Goal: Task Accomplishment & Management: Manage account settings

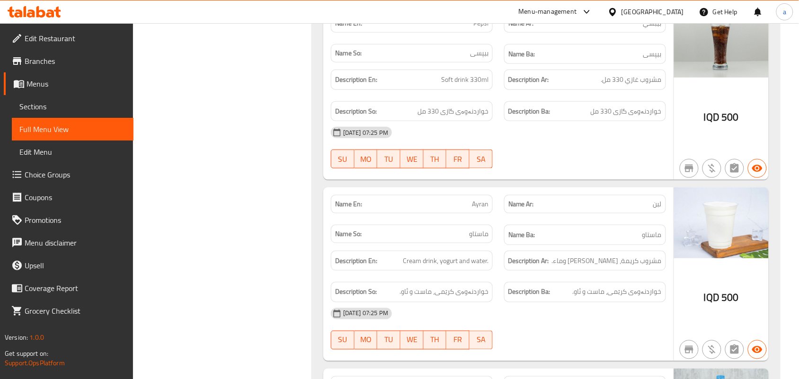
scroll to position [11968, 0]
click at [58, 13] on icon at bounding box center [57, 12] width 7 height 11
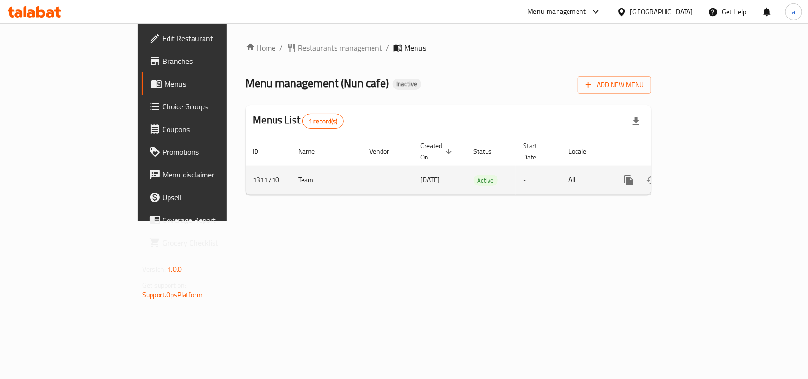
click at [701, 176] on icon "enhanced table" at bounding box center [697, 180] width 9 height 9
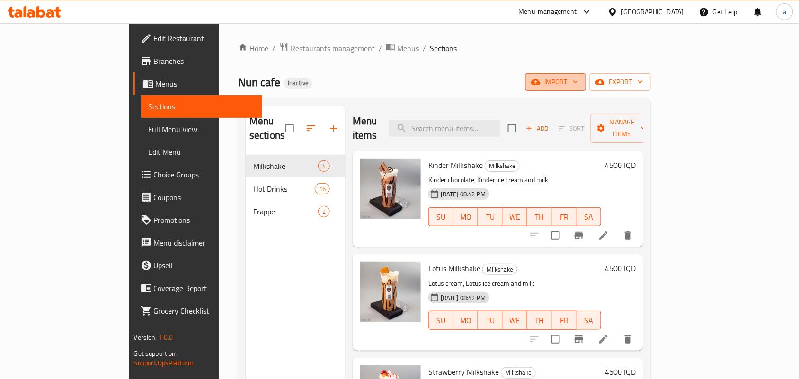
click at [540, 79] on icon "button" at bounding box center [535, 81] width 9 height 9
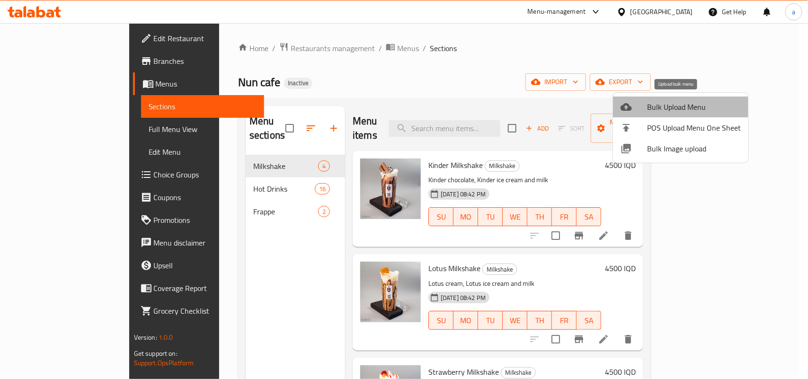
click at [649, 103] on span "Bulk Upload Menu" at bounding box center [694, 106] width 94 height 11
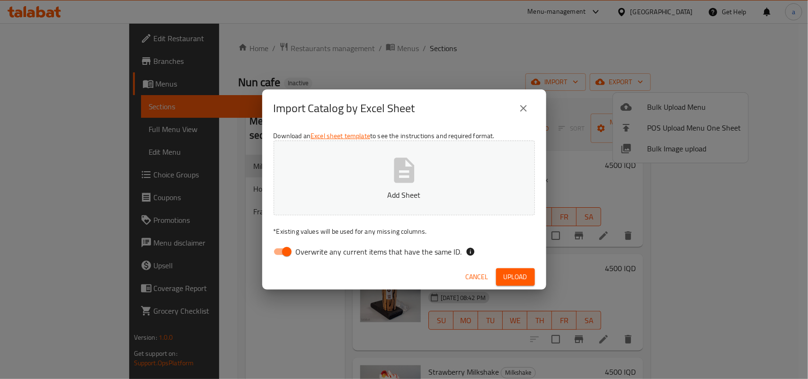
click at [294, 251] on input "Overwrite any current items that have the same ID." at bounding box center [287, 252] width 54 height 18
checkbox input "false"
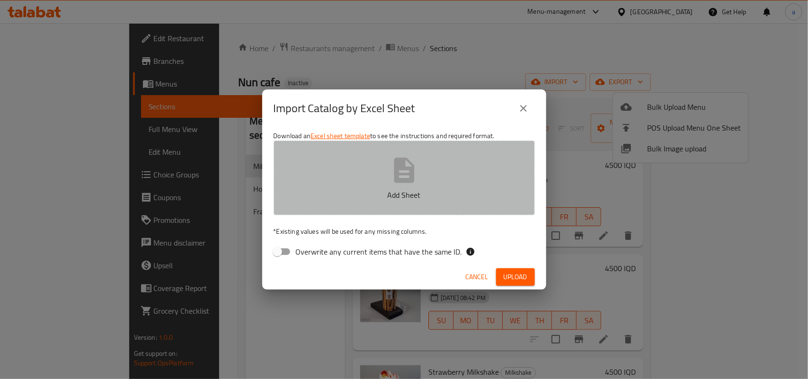
click at [385, 185] on button "Add Sheet" at bounding box center [404, 178] width 261 height 75
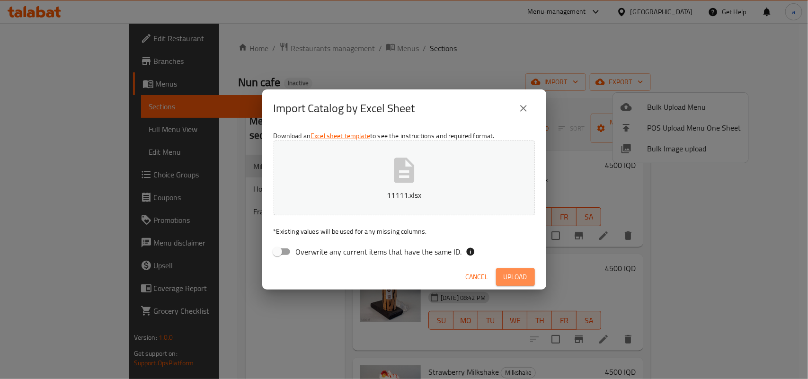
click at [505, 271] on button "Upload" at bounding box center [515, 277] width 39 height 18
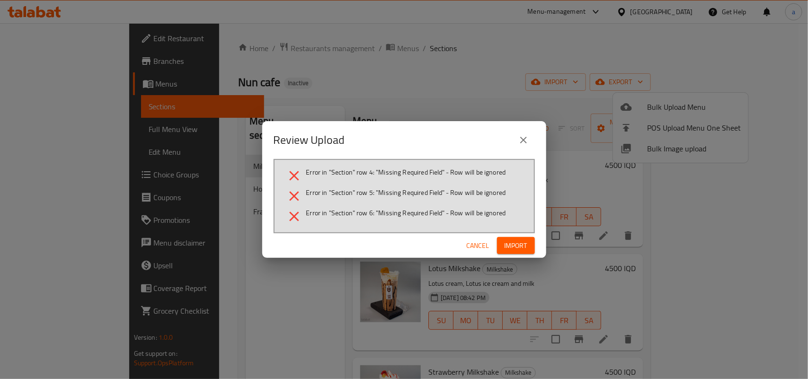
click at [506, 249] on span "Import" at bounding box center [516, 246] width 23 height 12
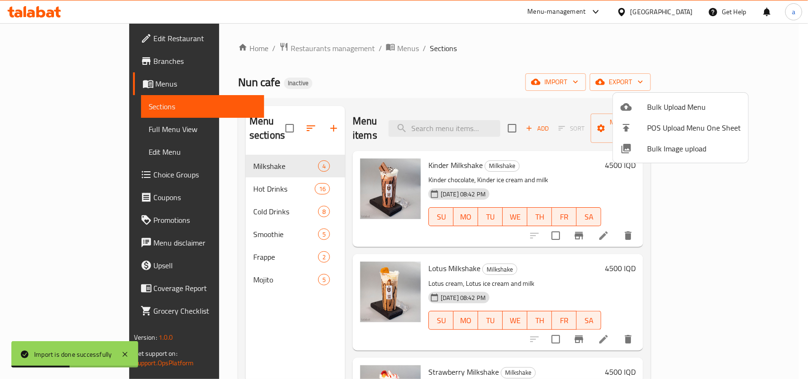
click at [241, 229] on div at bounding box center [404, 189] width 808 height 379
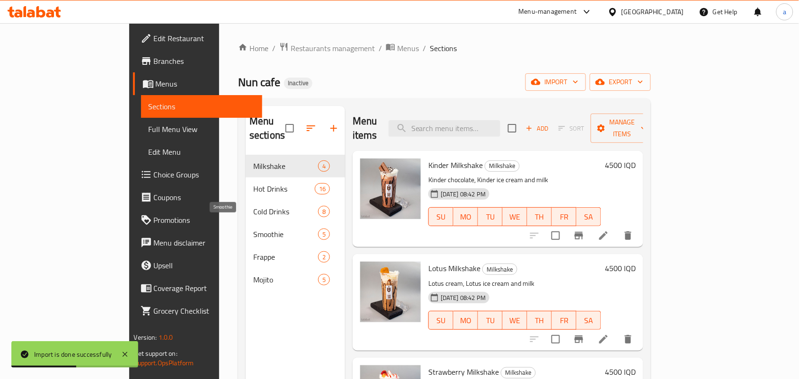
click at [253, 229] on span "Smoothie" at bounding box center [285, 234] width 65 height 11
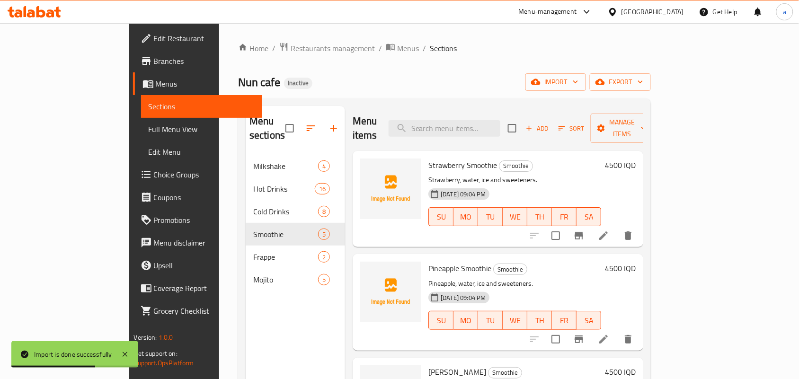
click at [450, 158] on span "Strawberry Smoothie" at bounding box center [462, 165] width 69 height 14
copy h6 "Smoothie"
click at [369, 167] on icon "upload picture" at bounding box center [373, 171] width 9 height 9
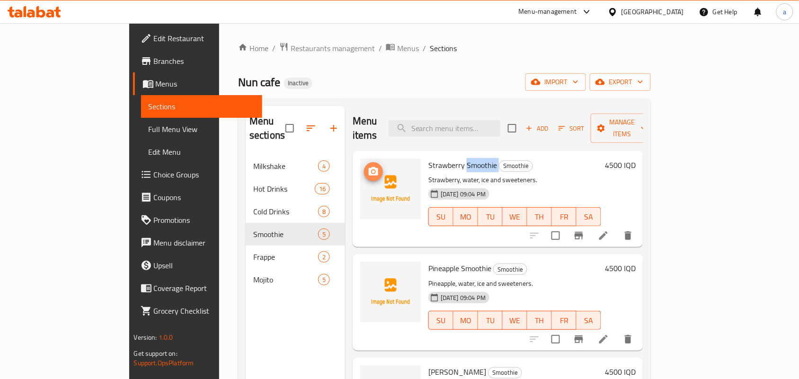
click at [369, 167] on icon "upload picture" at bounding box center [373, 171] width 9 height 9
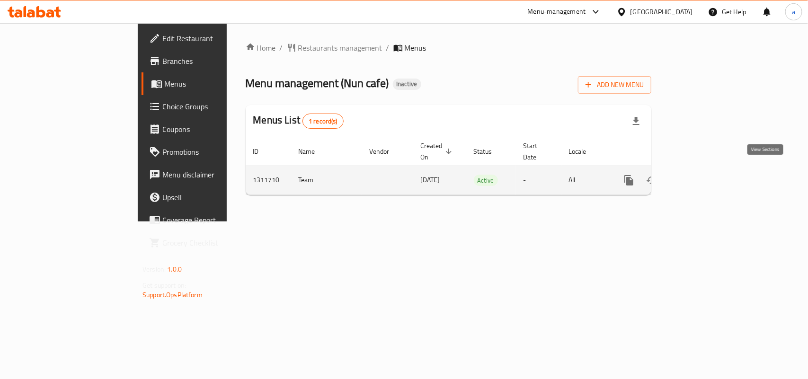
click at [701, 176] on icon "enhanced table" at bounding box center [697, 180] width 9 height 9
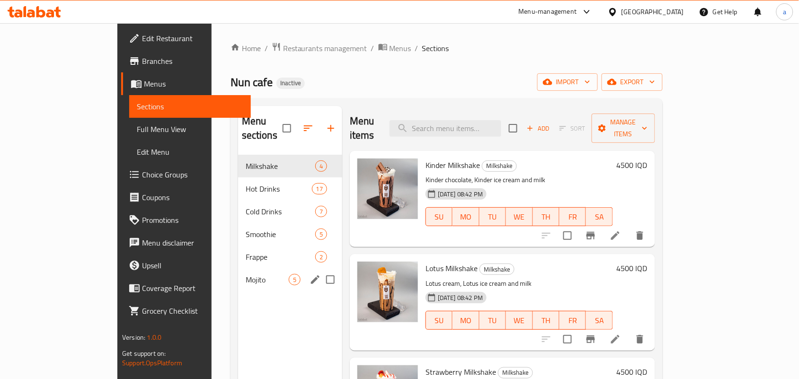
click at [246, 275] on span "Mojito" at bounding box center [267, 279] width 43 height 11
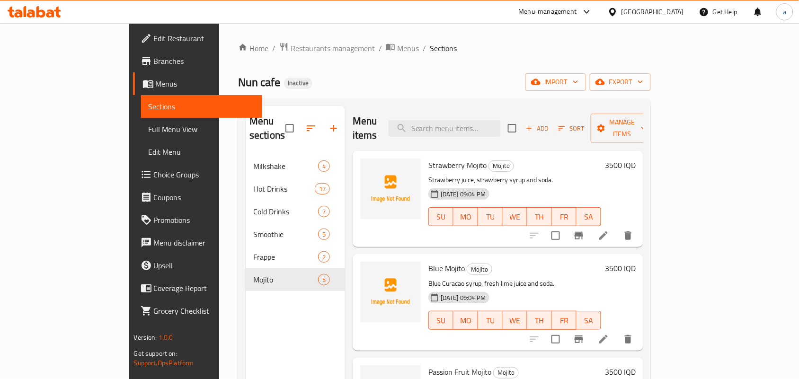
click at [428, 263] on span "Blue Mojito" at bounding box center [446, 268] width 36 height 14
copy span "Blue"
click at [369, 270] on icon "upload picture" at bounding box center [373, 274] width 9 height 9
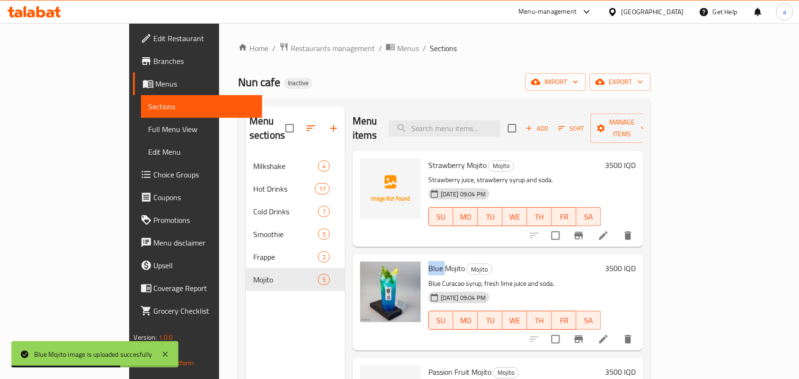
scroll to position [138, 0]
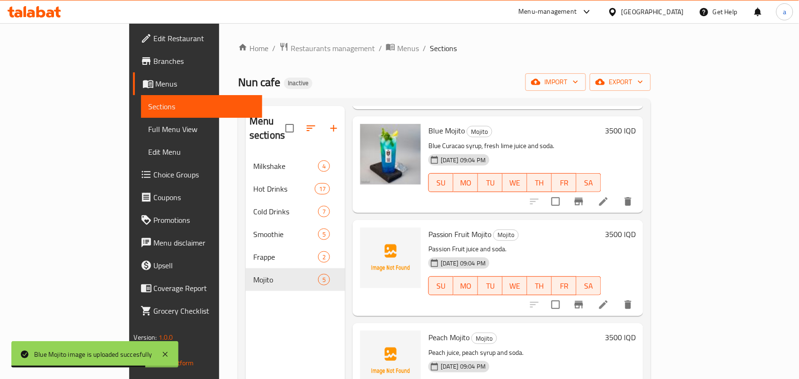
click at [428, 227] on span "Passion Fruit Mojito" at bounding box center [459, 234] width 63 height 14
copy span "Passion"
click at [368, 235] on icon "upload picture" at bounding box center [373, 240] width 11 height 11
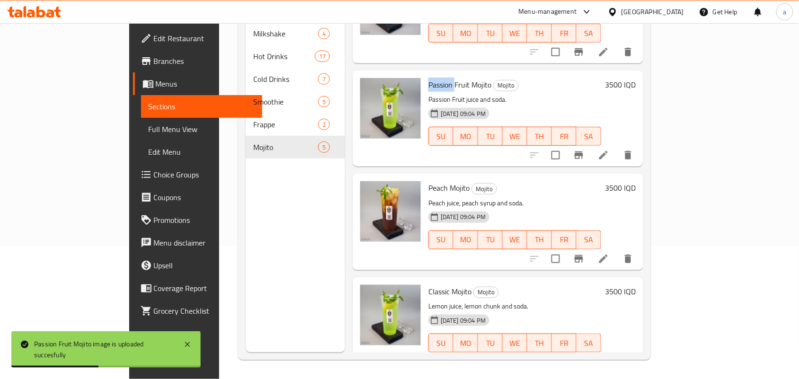
scroll to position [174, 0]
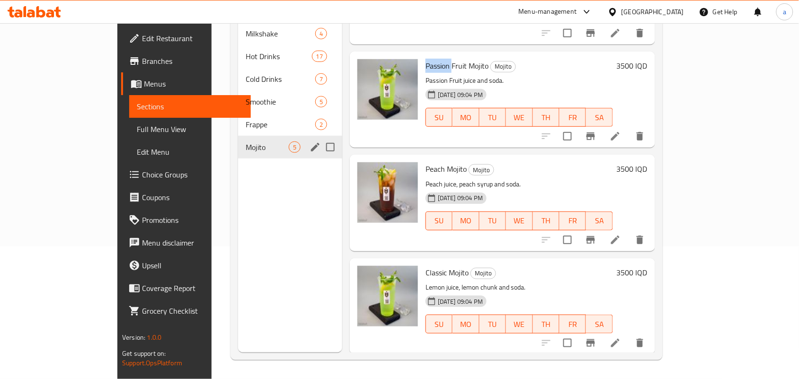
click at [246, 120] on span "Frappe" at bounding box center [281, 124] width 70 height 11
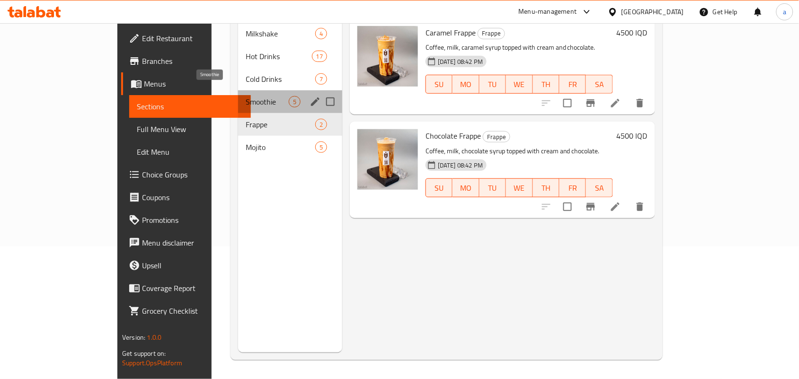
click at [246, 96] on span "Smoothie" at bounding box center [267, 101] width 43 height 11
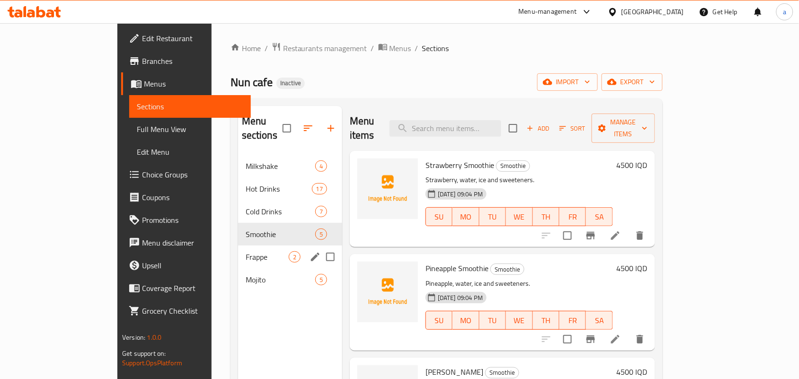
click at [246, 251] on span "Frappe" at bounding box center [267, 256] width 43 height 11
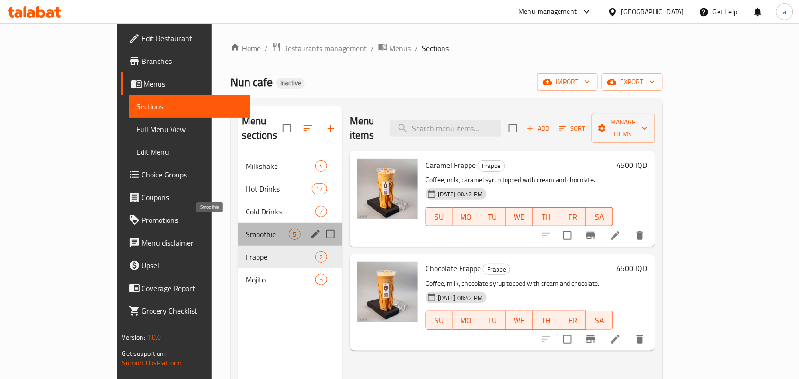
click at [246, 230] on span "Smoothie" at bounding box center [267, 234] width 43 height 11
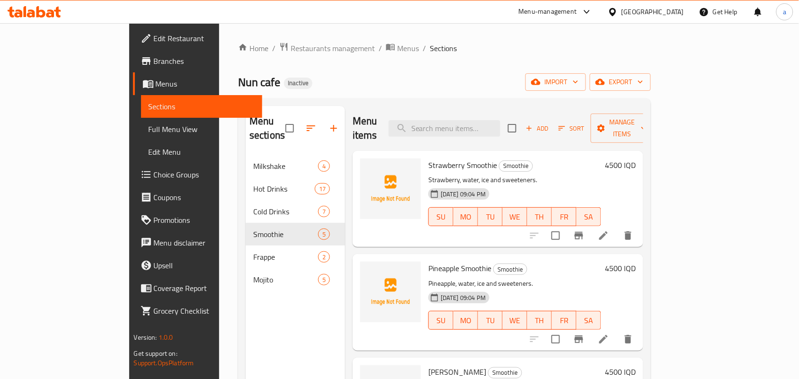
click at [447, 158] on span "Strawberry Smoothie" at bounding box center [462, 165] width 69 height 14
copy h6 "Smoothie"
click at [364, 166] on span "upload picture" at bounding box center [373, 171] width 19 height 11
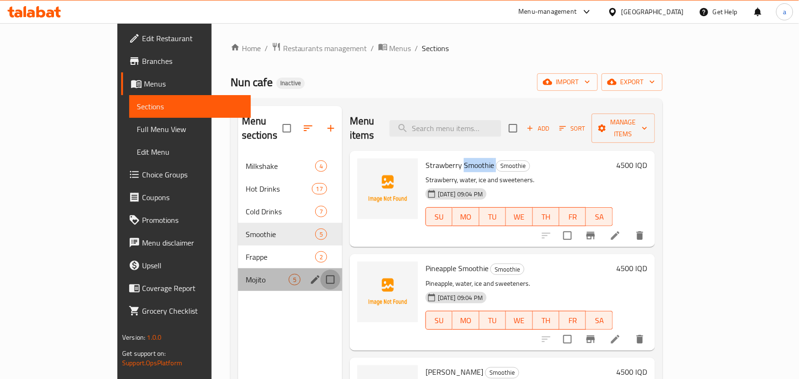
click at [320, 273] on input "Menu sections" at bounding box center [330, 280] width 20 height 20
checkbox input "true"
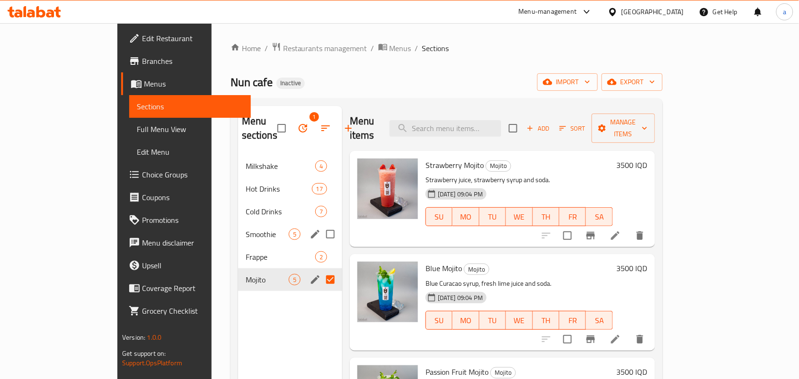
click at [320, 237] on input "Menu sections" at bounding box center [330, 234] width 20 height 20
checkbox input "true"
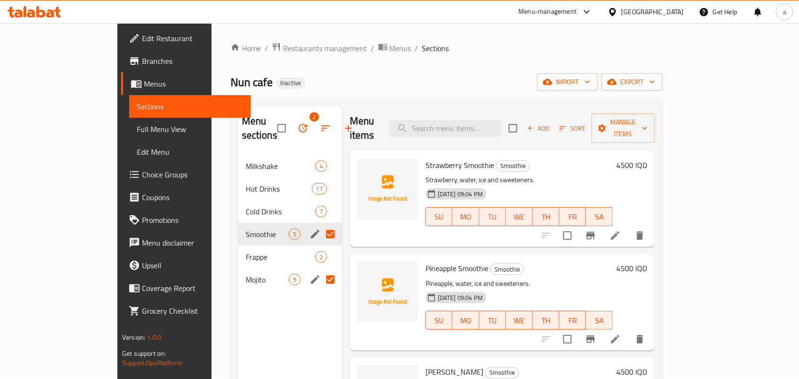
click at [297, 134] on icon "button" at bounding box center [302, 128] width 11 height 11
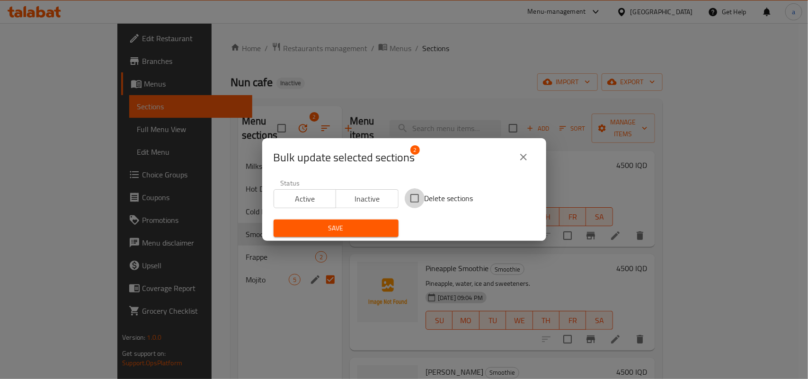
click at [406, 197] on input "Delete sections" at bounding box center [415, 198] width 20 height 20
checkbox input "true"
click at [364, 230] on span "Save" at bounding box center [336, 228] width 110 height 12
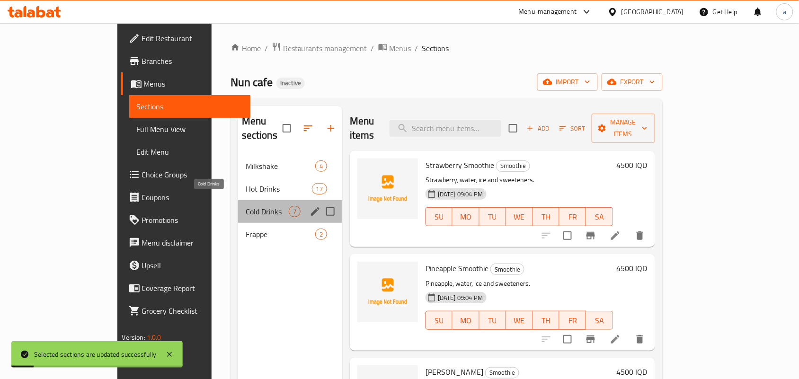
click at [246, 206] on span "Cold Drinks" at bounding box center [267, 211] width 43 height 11
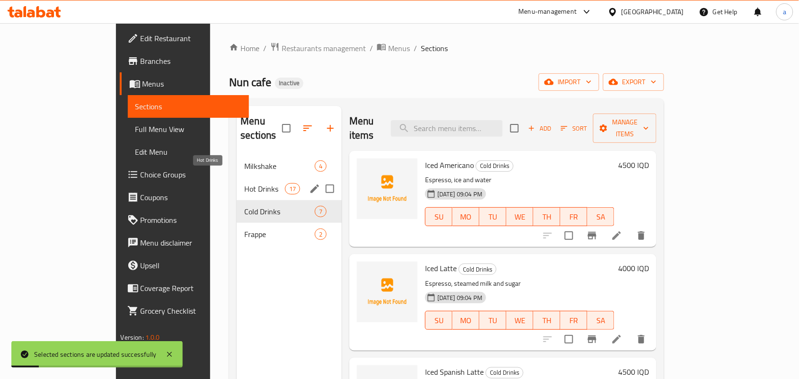
click at [244, 183] on span "Hot Drinks" at bounding box center [264, 188] width 40 height 11
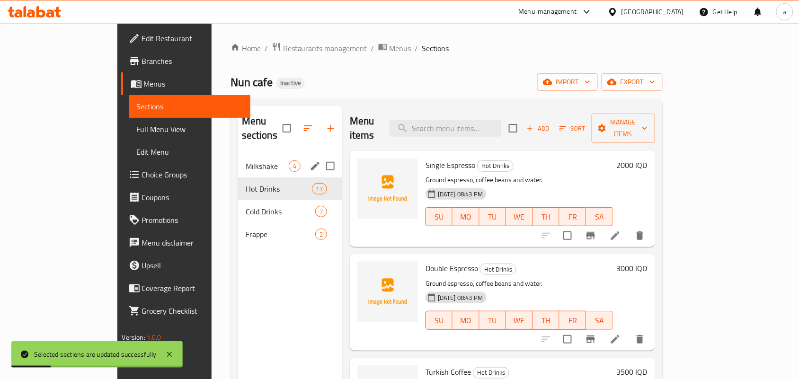
click at [248, 161] on span "Milkshake" at bounding box center [267, 165] width 43 height 11
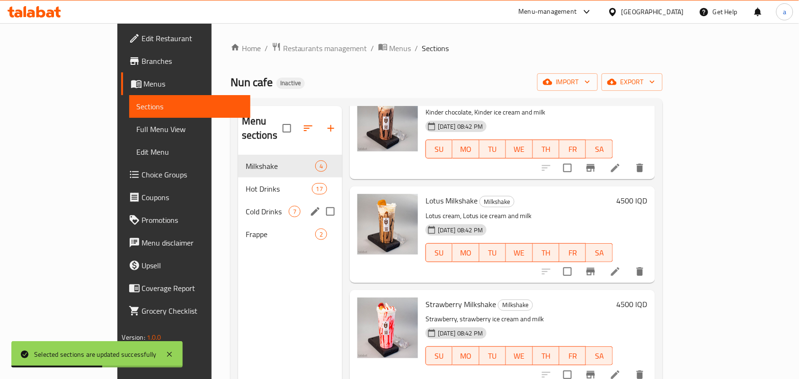
click at [238, 235] on div "Frappe 2" at bounding box center [290, 234] width 104 height 23
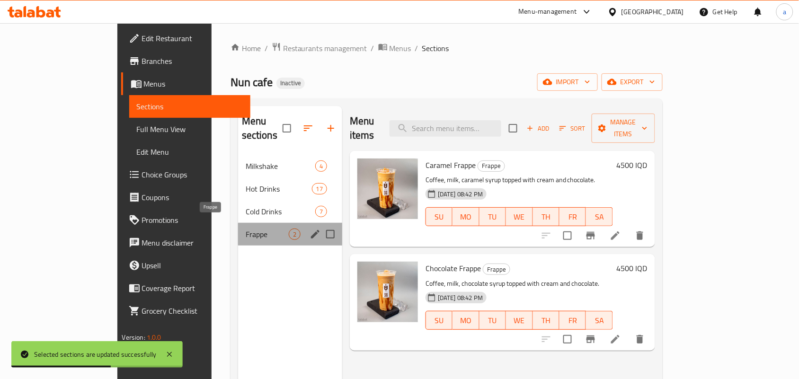
click at [246, 229] on span "Frappe" at bounding box center [267, 234] width 43 height 11
drag, startPoint x: 197, startPoint y: 195, endPoint x: 188, endPoint y: 165, distance: 31.1
click at [238, 200] on div "Cold Drinks 7" at bounding box center [290, 211] width 104 height 23
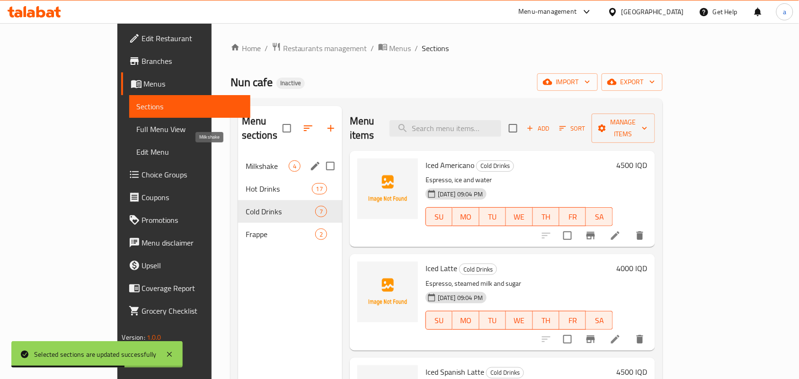
click at [238, 155] on div "Milkshake 4" at bounding box center [290, 166] width 104 height 23
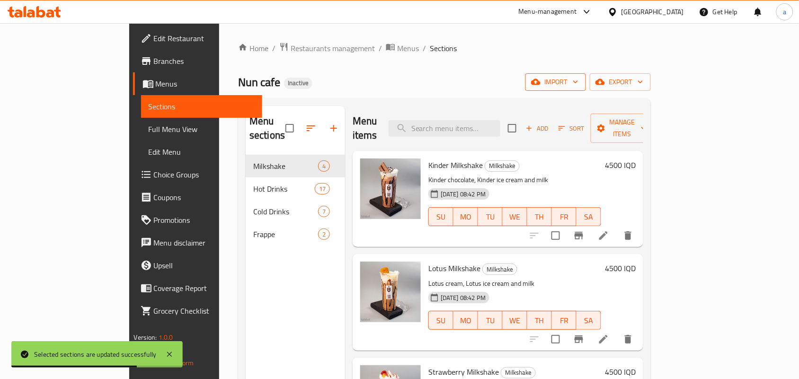
click at [578, 84] on span "import" at bounding box center [555, 82] width 45 height 12
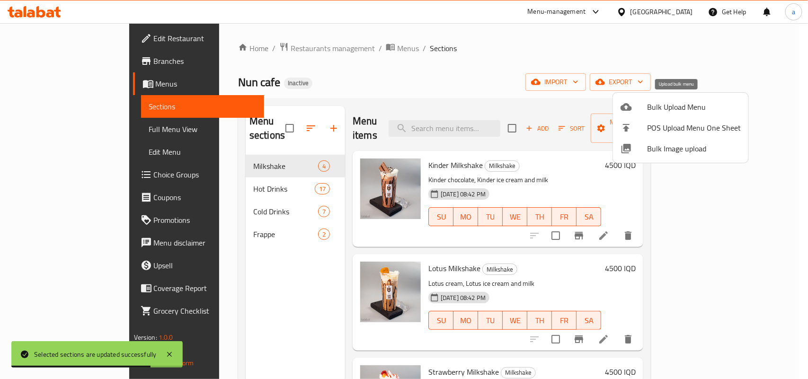
click at [656, 107] on span "Bulk Upload Menu" at bounding box center [694, 106] width 94 height 11
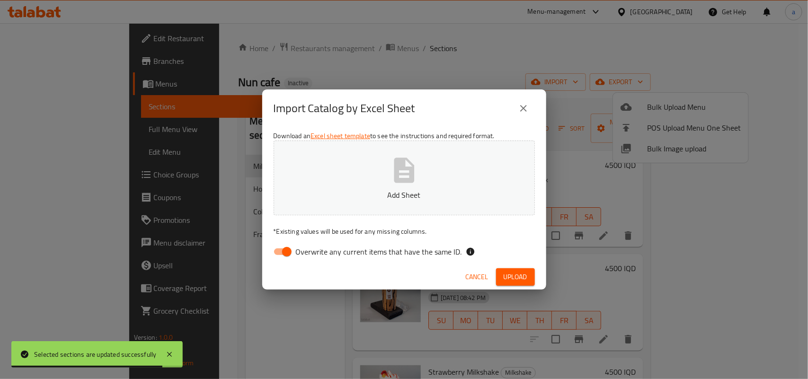
click at [284, 251] on input "Overwrite any current items that have the same ID." at bounding box center [287, 252] width 54 height 18
checkbox input "false"
click at [367, 184] on button "Add Sheet" at bounding box center [404, 178] width 261 height 75
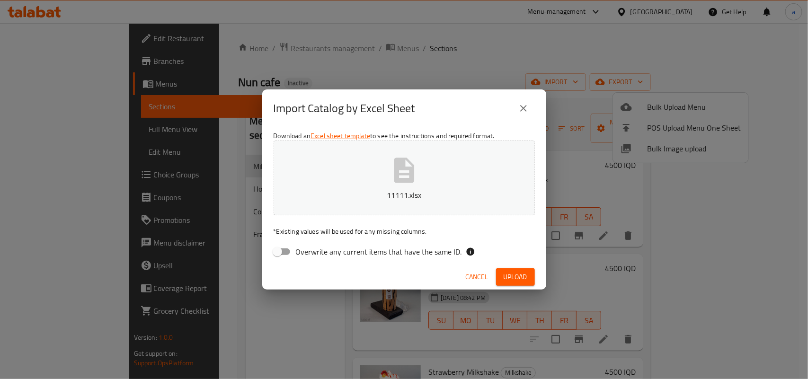
click at [509, 275] on span "Upload" at bounding box center [516, 277] width 24 height 12
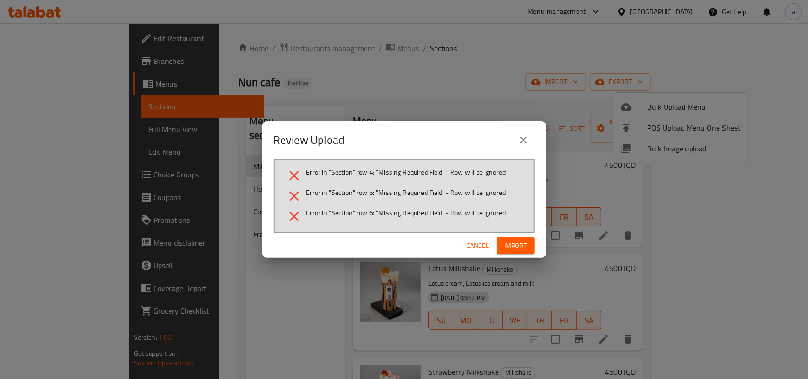
click at [509, 242] on span "Import" at bounding box center [516, 246] width 23 height 12
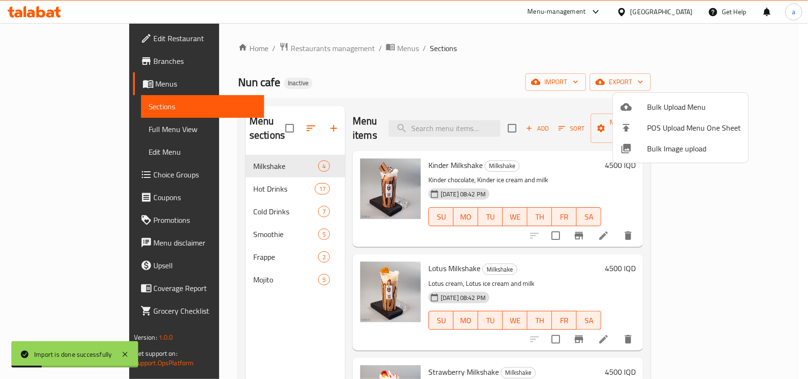
click at [47, 126] on div at bounding box center [404, 189] width 808 height 379
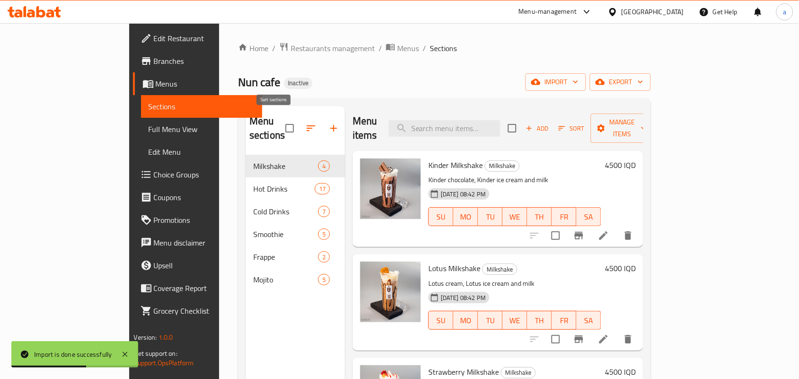
click at [300, 123] on button "button" at bounding box center [311, 128] width 23 height 23
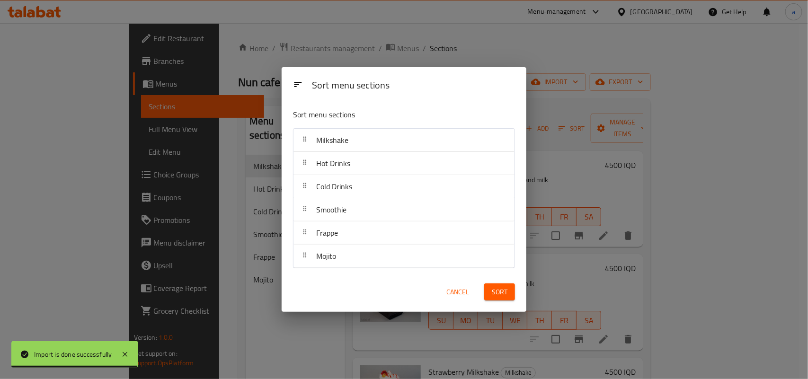
click at [455, 294] on span "Cancel" at bounding box center [457, 292] width 23 height 12
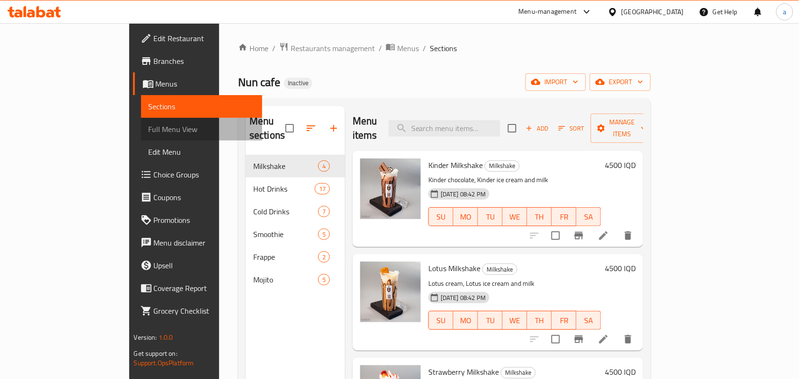
click at [149, 127] on span "Full Menu View" at bounding box center [202, 129] width 106 height 11
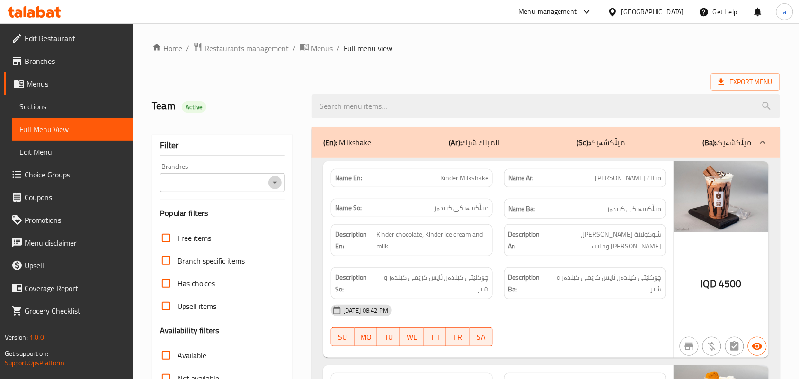
click at [277, 184] on icon "Open" at bounding box center [274, 182] width 11 height 11
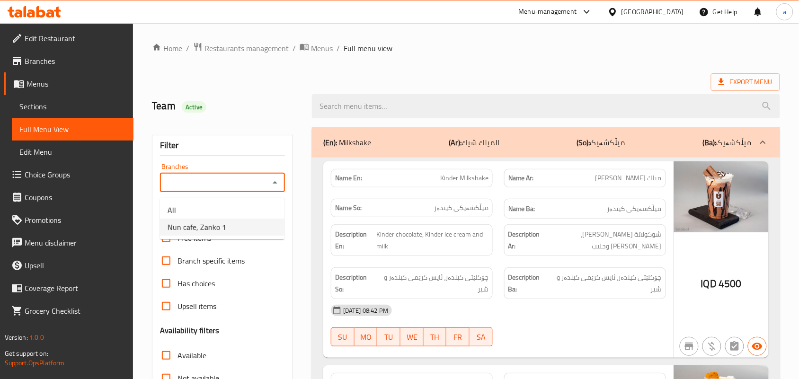
click at [226, 230] on span "Nun cafe, Zanko 1" at bounding box center [197, 226] width 59 height 11
type input "Nun cafe, Zanko 1"
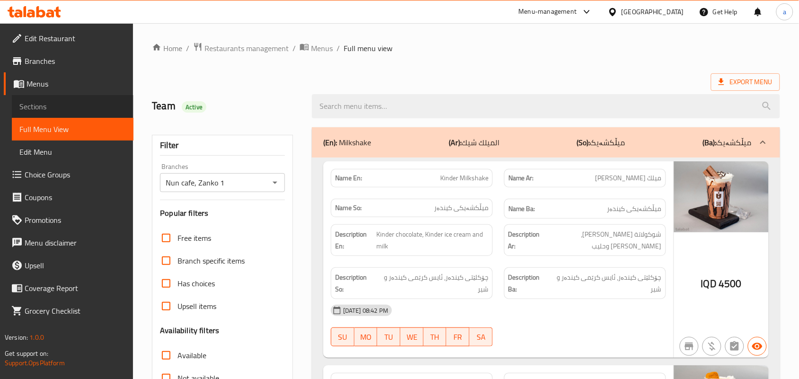
click at [55, 112] on span "Sections" at bounding box center [72, 106] width 106 height 11
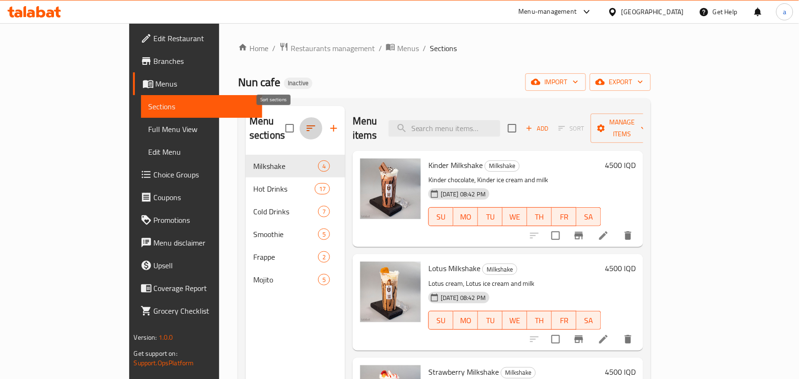
click at [305, 127] on icon "button" at bounding box center [310, 128] width 11 height 11
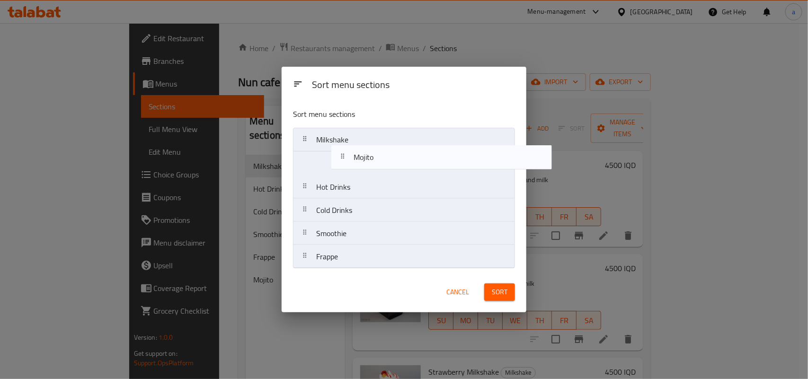
drag, startPoint x: 353, startPoint y: 261, endPoint x: 390, endPoint y: 159, distance: 109.3
click at [390, 159] on nav "Milkshake Hot Drinks Cold Drinks Smoothie [PERSON_NAME]" at bounding box center [404, 198] width 222 height 141
drag, startPoint x: 368, startPoint y: 261, endPoint x: 373, endPoint y: 161, distance: 100.5
click at [373, 161] on nav "Milkshake Mojito Hot Drinks Cold Drinks Smoothie Frappe" at bounding box center [404, 198] width 222 height 141
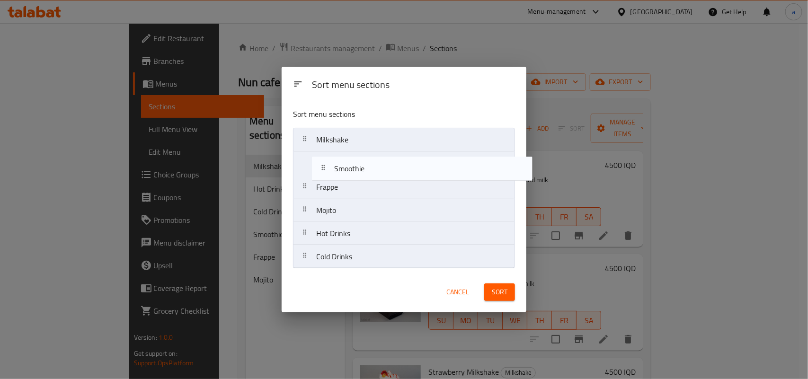
drag, startPoint x: 357, startPoint y: 256, endPoint x: 374, endPoint y: 162, distance: 95.7
click at [374, 162] on nav "Milkshake Frappe Mojito Hot Drinks Cold Drinks Smoothie" at bounding box center [404, 198] width 222 height 141
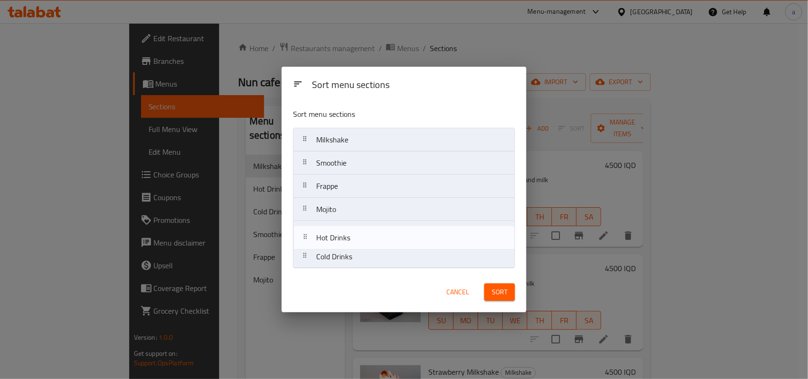
drag, startPoint x: 372, startPoint y: 246, endPoint x: 372, endPoint y: 258, distance: 11.8
click at [372, 258] on nav "Milkshake Smoothie Frappe Mojito Hot Drinks Cold Drinks" at bounding box center [404, 198] width 222 height 141
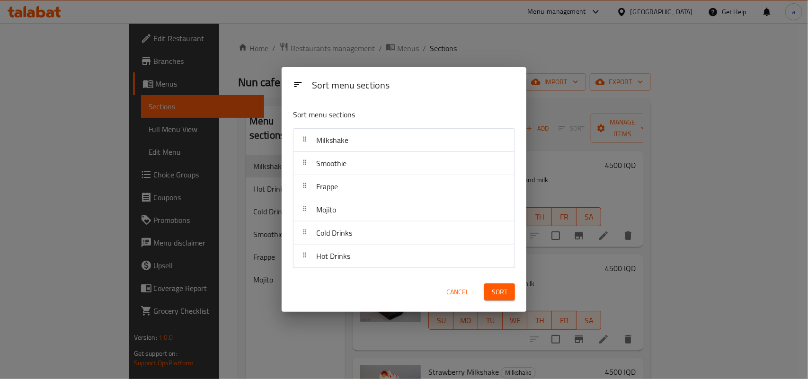
drag, startPoint x: 490, startPoint y: 294, endPoint x: 488, endPoint y: 285, distance: 8.6
click at [490, 294] on button "Sort" at bounding box center [499, 293] width 31 height 18
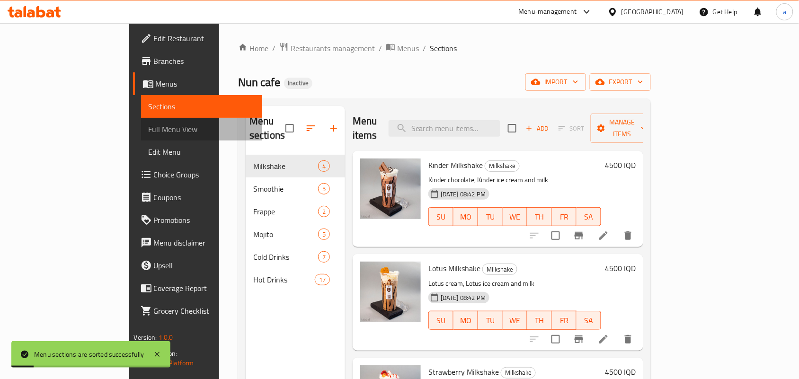
click at [149, 132] on span "Full Menu View" at bounding box center [202, 129] width 106 height 11
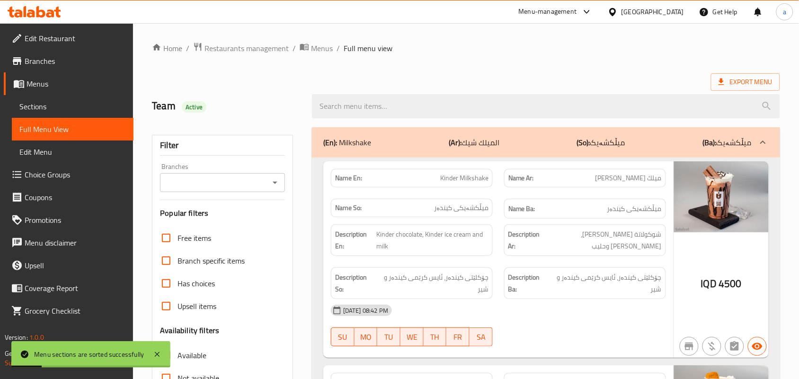
click at [275, 180] on icon "Open" at bounding box center [274, 182] width 11 height 11
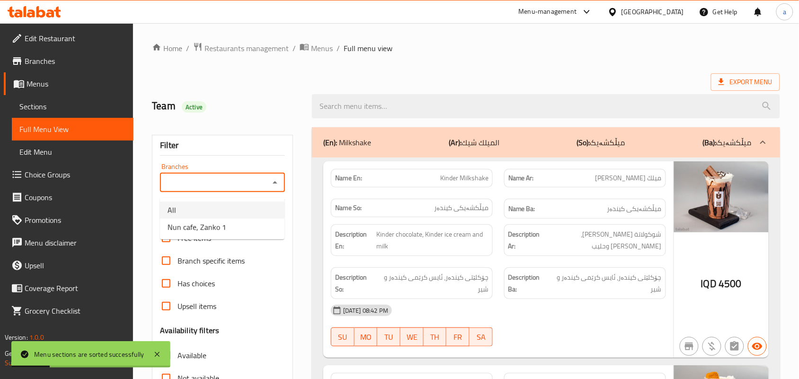
click at [238, 218] on li "All" at bounding box center [222, 210] width 124 height 17
click at [278, 186] on icon "Open" at bounding box center [274, 182] width 11 height 11
click at [238, 230] on li "Nun cafe, Zanko 1" at bounding box center [222, 227] width 124 height 17
type input "Nun cafe, Zanko 1"
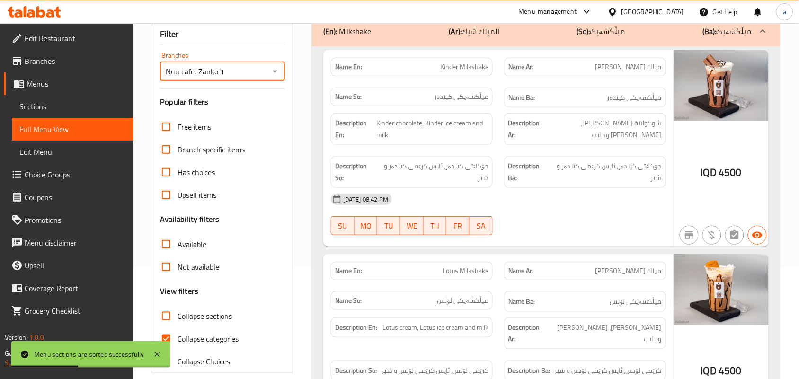
scroll to position [138, 0]
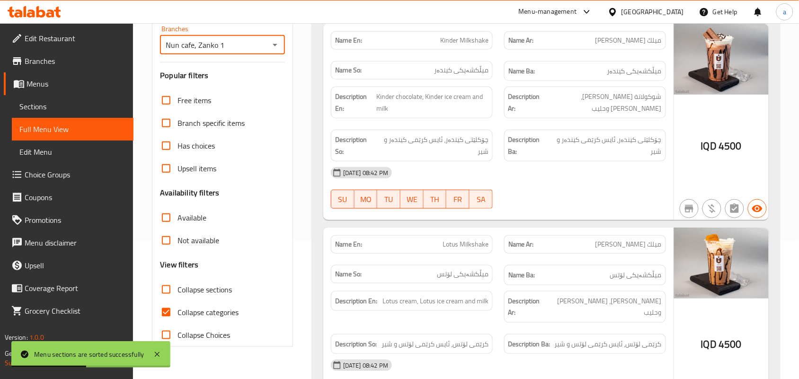
click at [170, 297] on input "Collapse sections" at bounding box center [166, 289] width 23 height 23
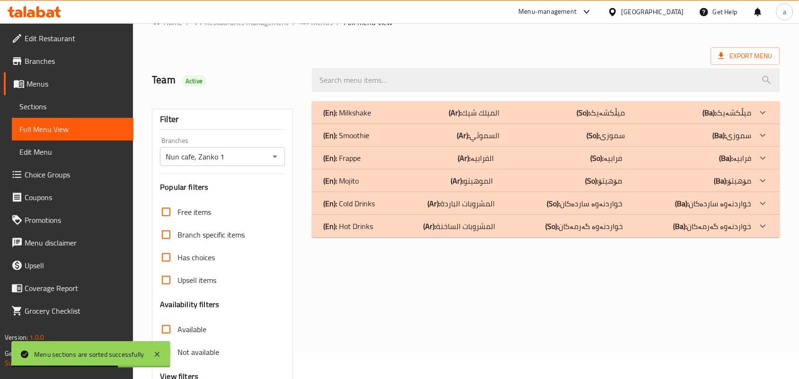
scroll to position [0, 0]
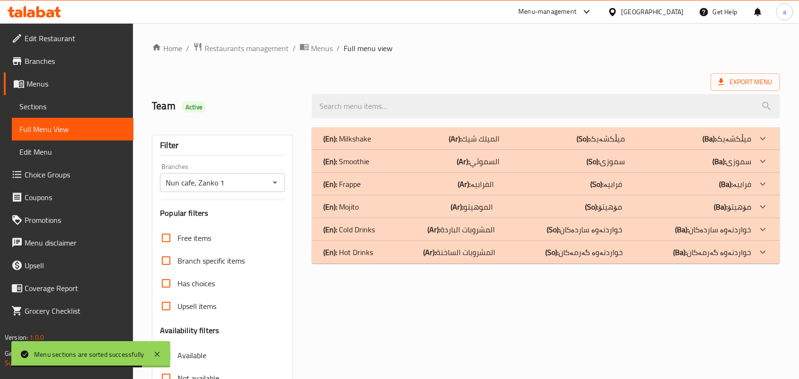
click at [507, 211] on div "(En): Mojito (Ar): الموهيتو (So): مۆهیتۆ (Ba): مۆهیتۆ" at bounding box center [537, 206] width 428 height 11
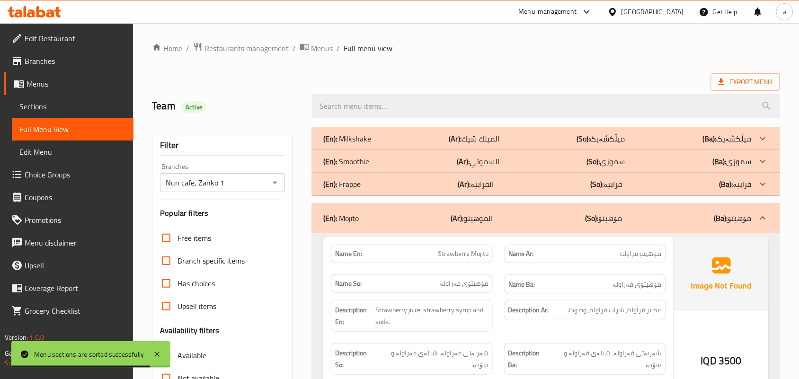
click at [514, 173] on div "(En): Smoothie (Ar): السموثي (So): سموزی (Ba): سموزی" at bounding box center [546, 161] width 468 height 23
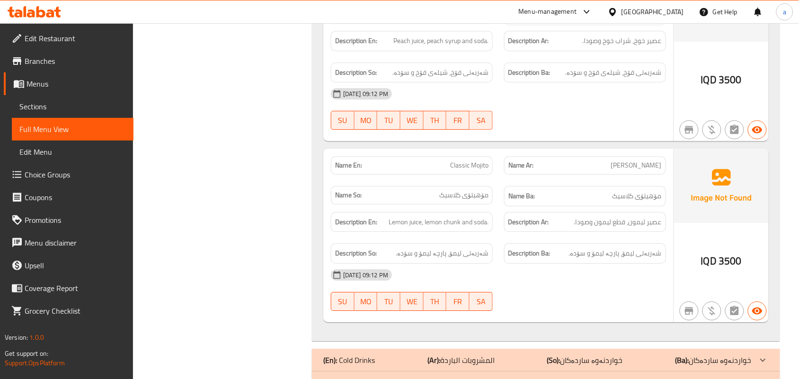
scroll to position [1863, 0]
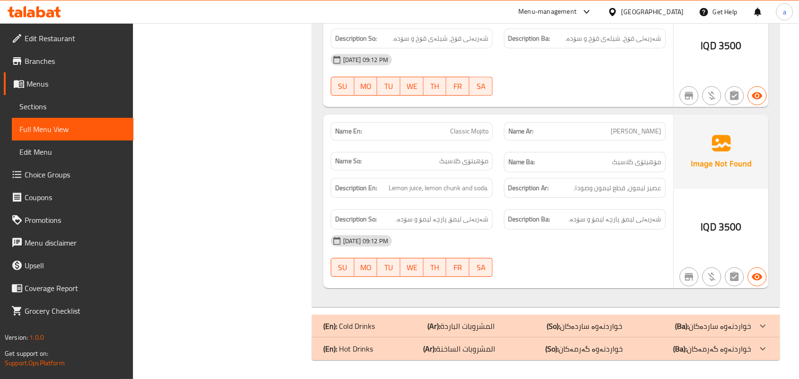
click at [532, 323] on div "(En): Cold Drinks (Ar): المشروبات الباردة (So): خواردنەوە ساردەکان (Ba): خواردن…" at bounding box center [537, 325] width 428 height 11
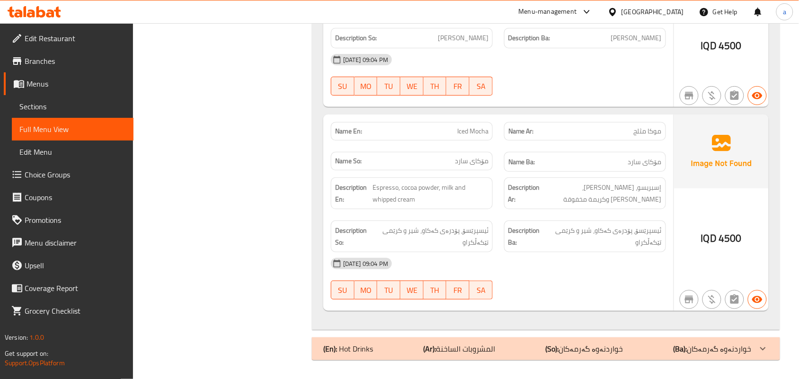
click at [524, 346] on div "(En): Hot Drinks (Ar): المشروبات الساخنة (So): خواردنەوە گەرمەکان (Ba): خواردنە…" at bounding box center [537, 348] width 428 height 11
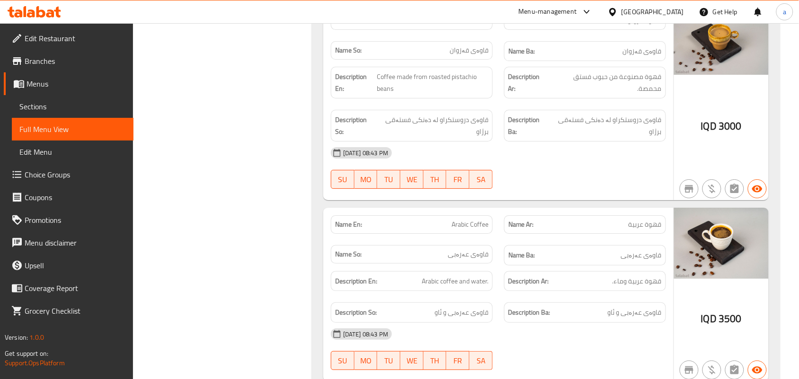
drag, startPoint x: 564, startPoint y: 276, endPoint x: 571, endPoint y: 132, distance: 144.5
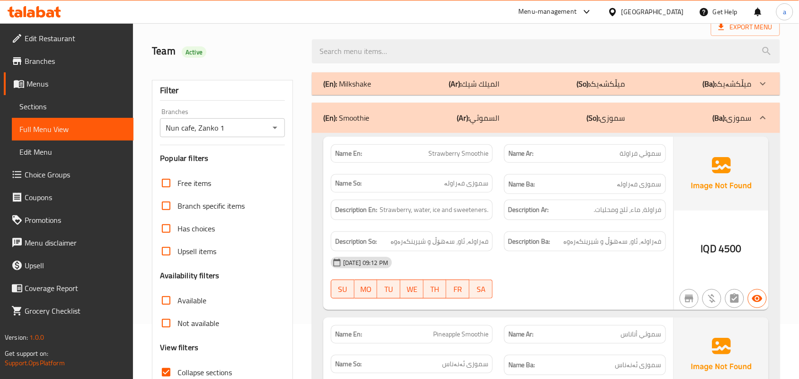
scroll to position [0, 0]
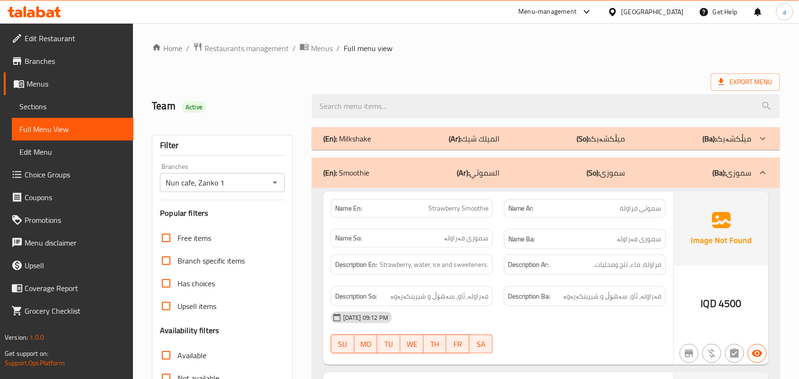
click at [558, 150] on div "(En): Milkshake (Ar): الميلك شيك (So): میڵکشەیک (Ba): میڵکشەیک" at bounding box center [546, 138] width 468 height 23
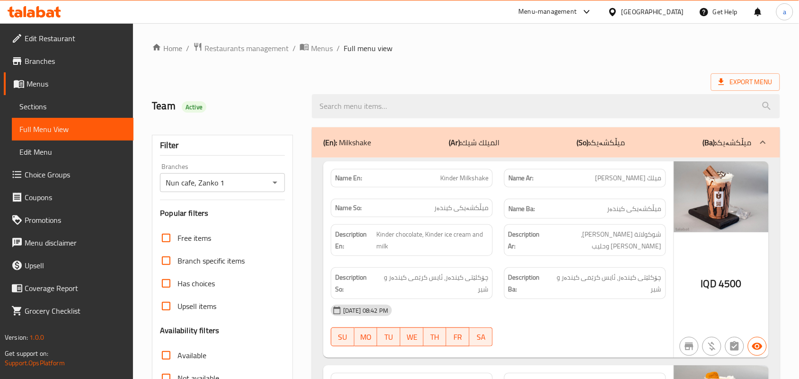
click at [558, 145] on div "(En): Milkshake (Ar): الميلك شيك (So): میڵکشەیک (Ba): میڵکشەیک" at bounding box center [537, 142] width 428 height 11
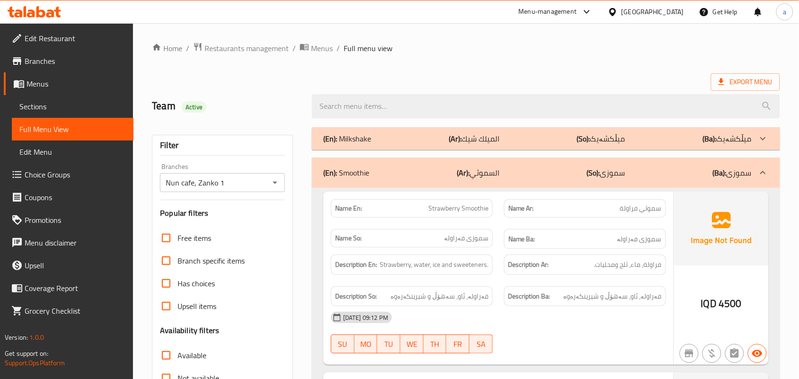
click at [558, 149] on div "(En): Milkshake (Ar): الميلك شيك (So): میڵکشەیک (Ba): میڵکشەیک" at bounding box center [546, 138] width 468 height 23
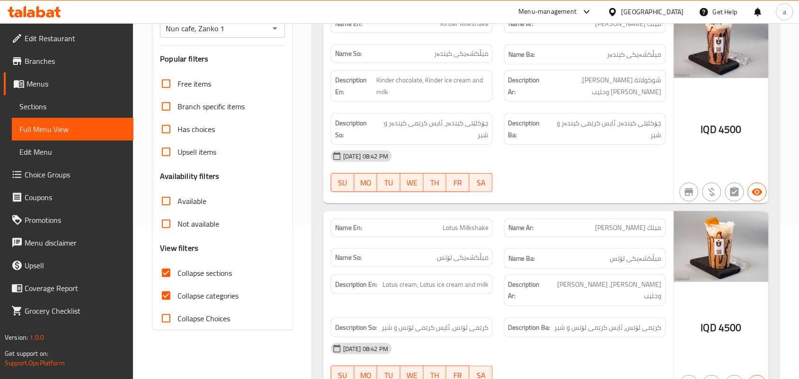
scroll to position [276, 0]
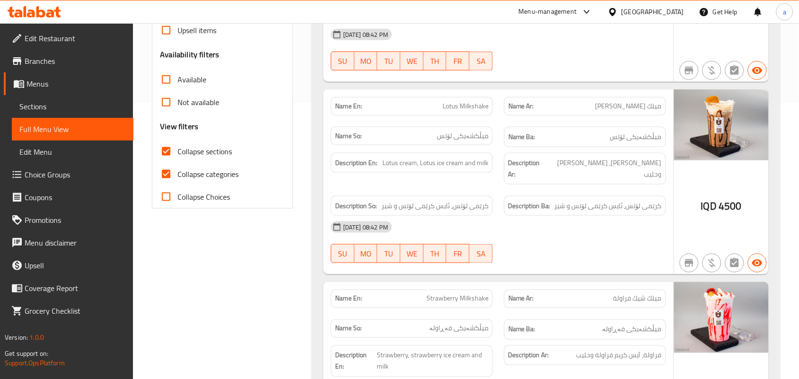
click at [179, 157] on span "Collapse sections" at bounding box center [204, 151] width 54 height 11
click at [177, 159] on input "Collapse sections" at bounding box center [166, 151] width 23 height 23
click at [162, 163] on input "Collapse sections" at bounding box center [166, 151] width 23 height 23
checkbox input "true"
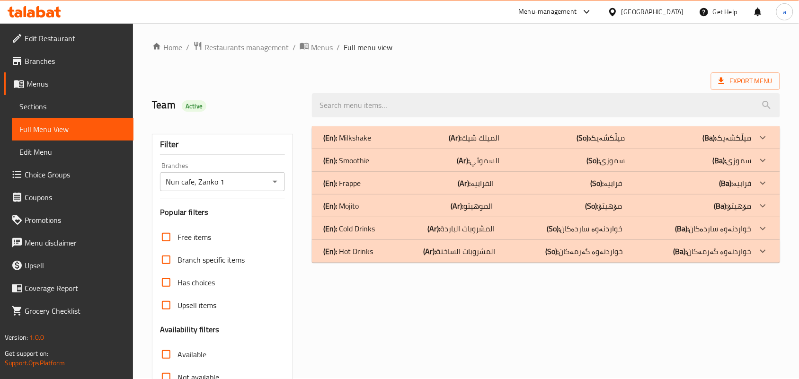
click at [521, 212] on div "(En): Mojito (Ar): الموهيتو (So): مۆهیتۆ (Ba): مۆهیتۆ" at bounding box center [537, 205] width 428 height 11
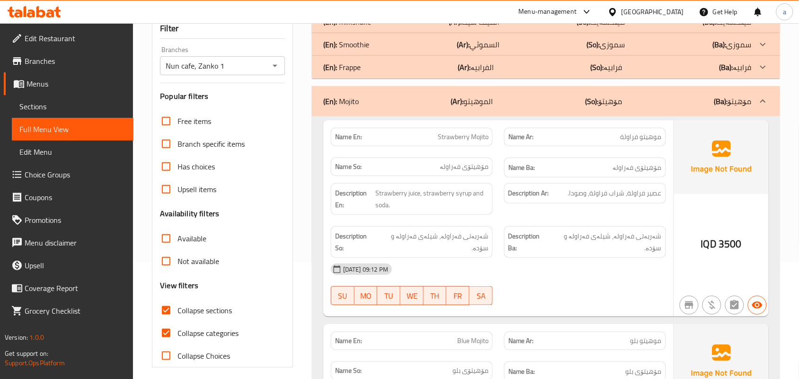
scroll to position [140, 0]
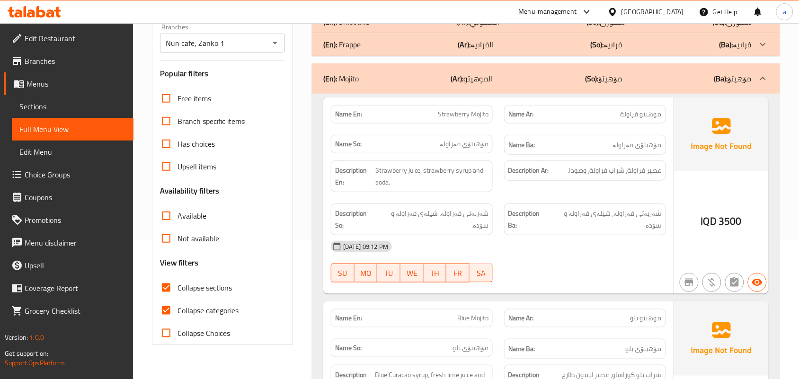
click at [82, 109] on span "Sections" at bounding box center [72, 106] width 106 height 11
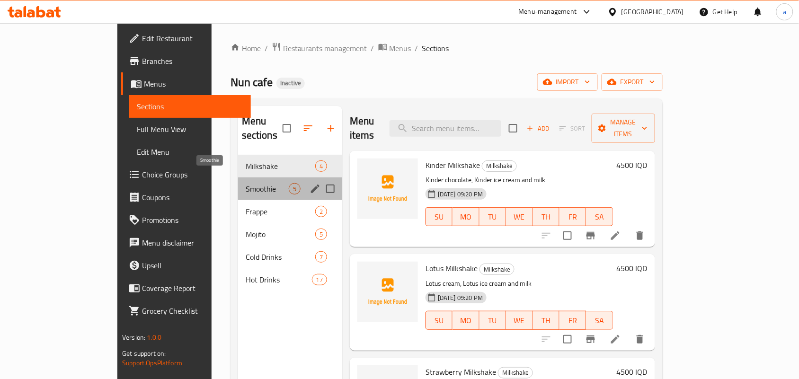
click at [246, 183] on span "Smoothie" at bounding box center [267, 188] width 43 height 11
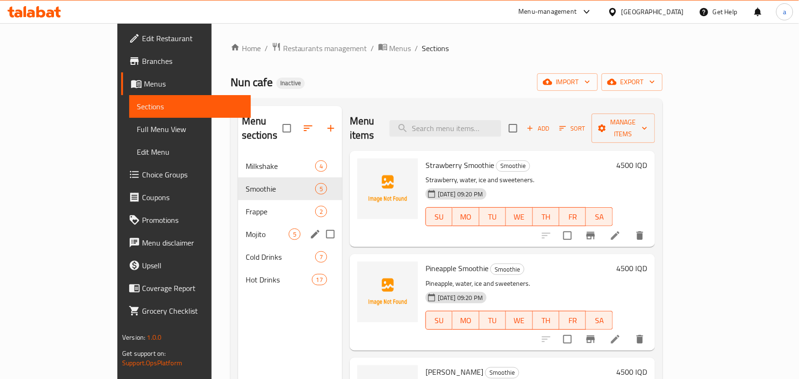
click at [246, 229] on span "Mojito" at bounding box center [267, 234] width 43 height 11
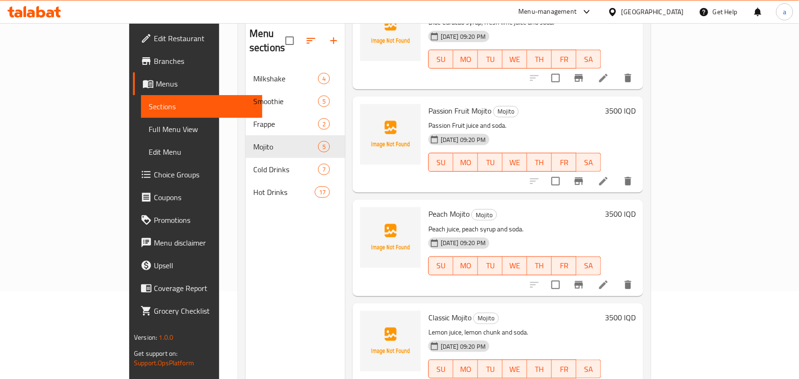
scroll to position [133, 0]
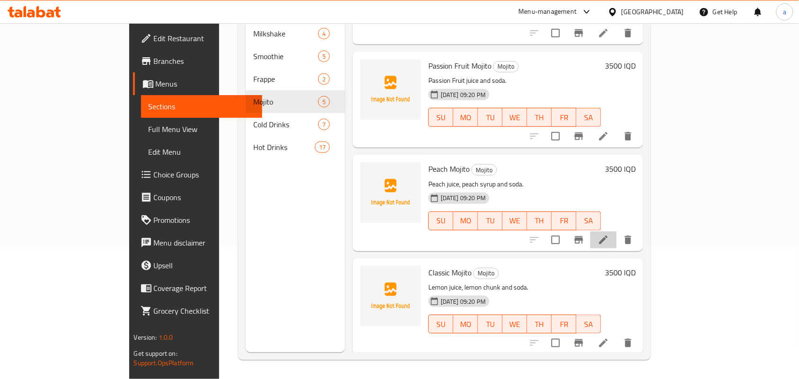
click at [608, 237] on icon at bounding box center [603, 240] width 9 height 9
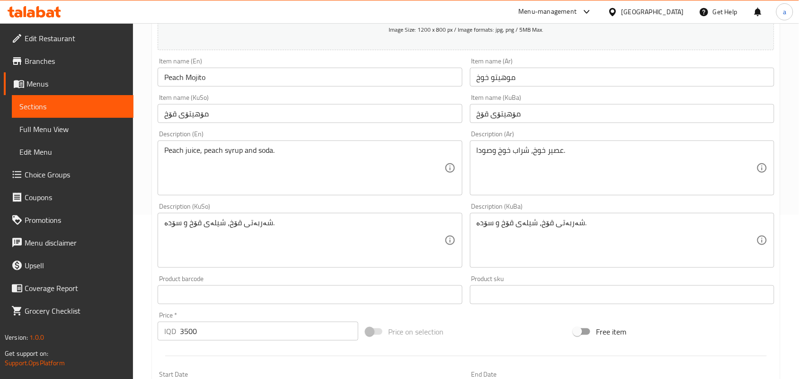
scroll to position [138, 0]
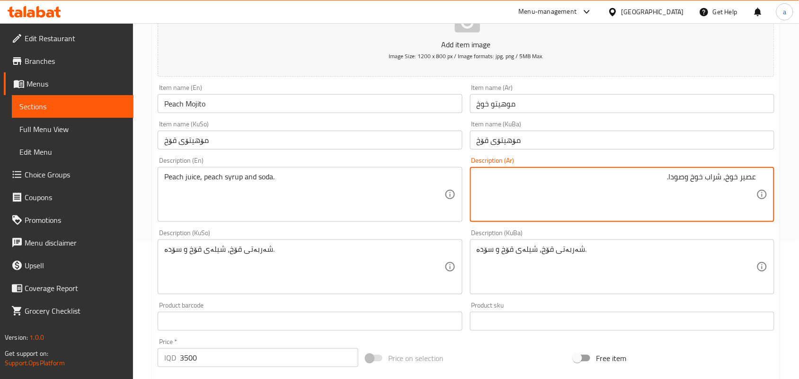
click at [715, 187] on textarea "عصير خوخ، شراب خوخ وصودا." at bounding box center [617, 194] width 280 height 45
paste textarea "قطر"
type textarea "عصير خوخ، قطر خوخ وصودا."
click at [248, 106] on input "Peach Mojito" at bounding box center [310, 103] width 304 height 19
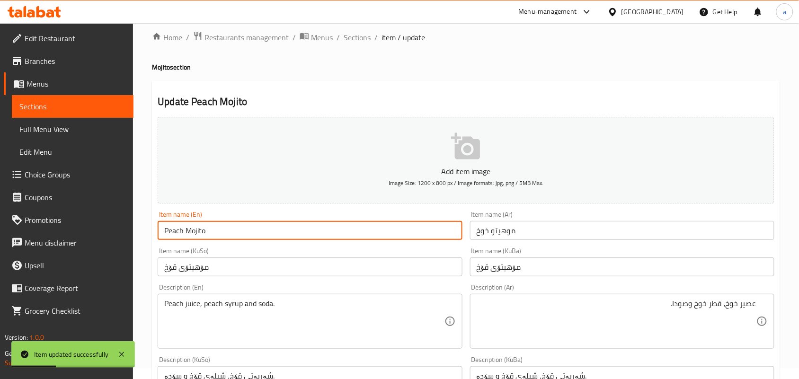
scroll to position [0, 0]
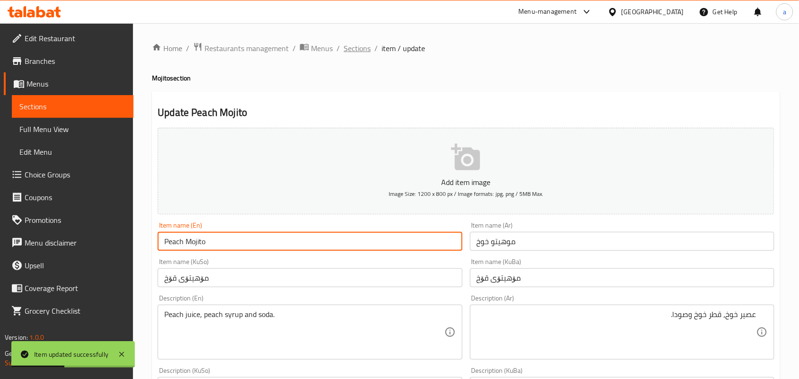
click at [365, 51] on span "Sections" at bounding box center [357, 48] width 27 height 11
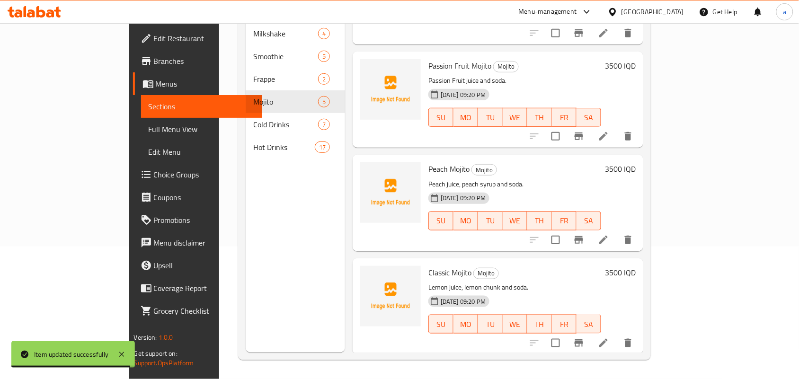
scroll to position [36, 0]
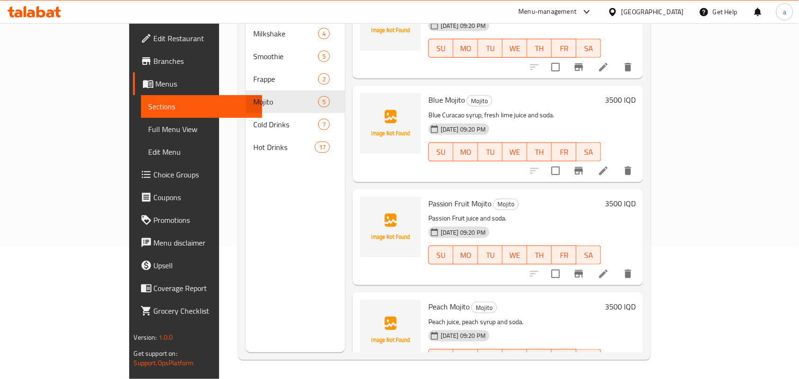
click at [608, 167] on icon at bounding box center [603, 171] width 9 height 9
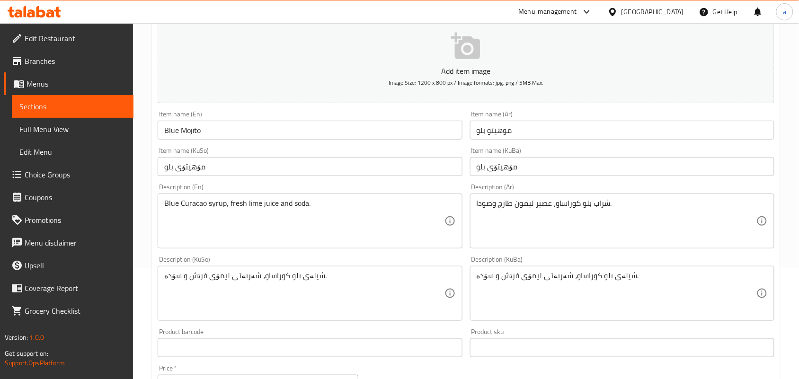
scroll to position [138, 0]
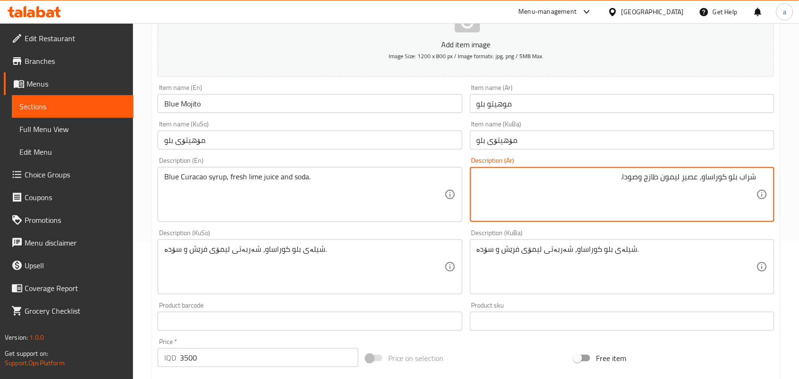
click at [751, 192] on textarea "شراب بلو كوراساو، عصير ليمون طازج وصودا." at bounding box center [617, 194] width 280 height 45
paste textarea "قطر"
type textarea "قطر بلو كوراساو، عصير ليمون طازج وصودا."
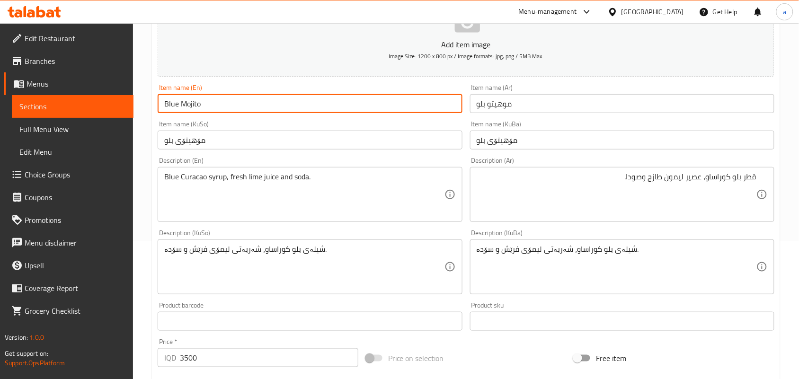
click at [301, 107] on input "Blue Mojito" at bounding box center [310, 103] width 304 height 19
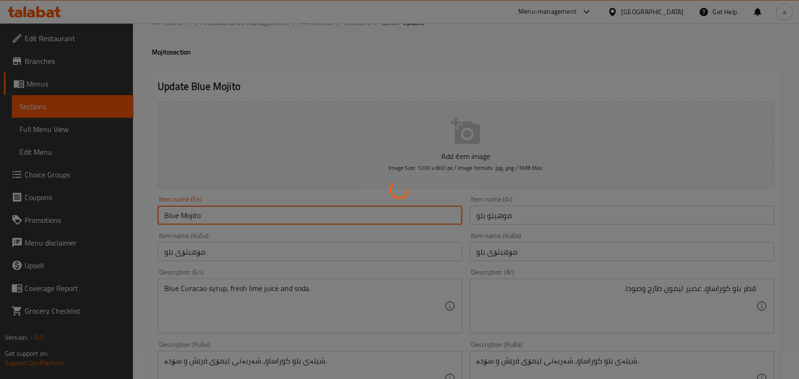
scroll to position [0, 0]
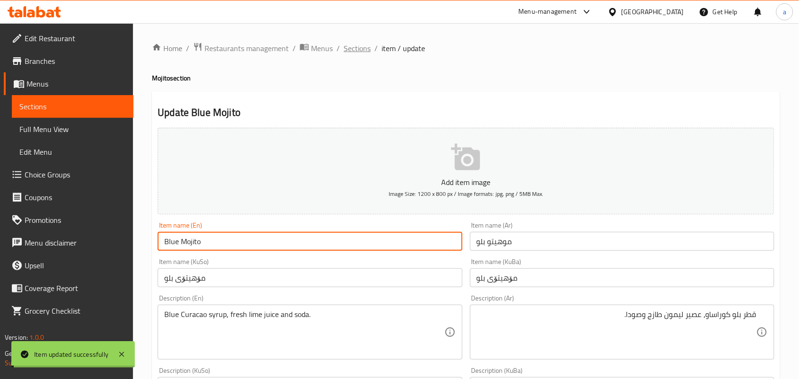
click at [365, 51] on span "Sections" at bounding box center [357, 48] width 27 height 11
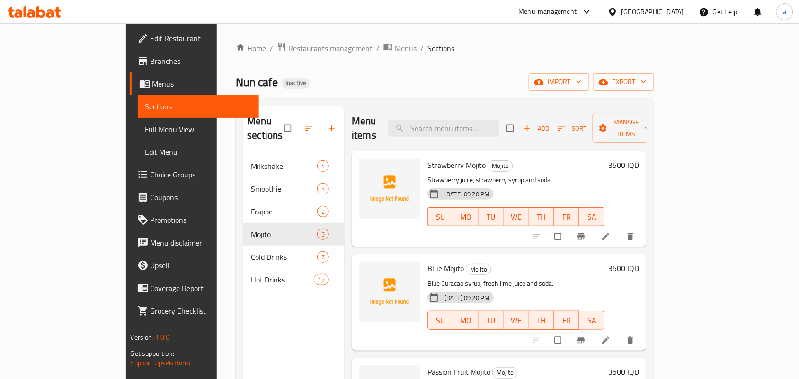
click at [145, 135] on span "Full Menu View" at bounding box center [198, 129] width 106 height 11
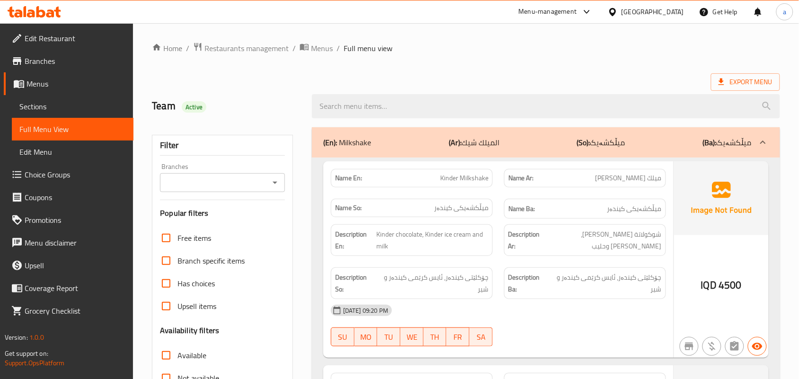
click at [273, 188] on icon "Open" at bounding box center [274, 182] width 11 height 11
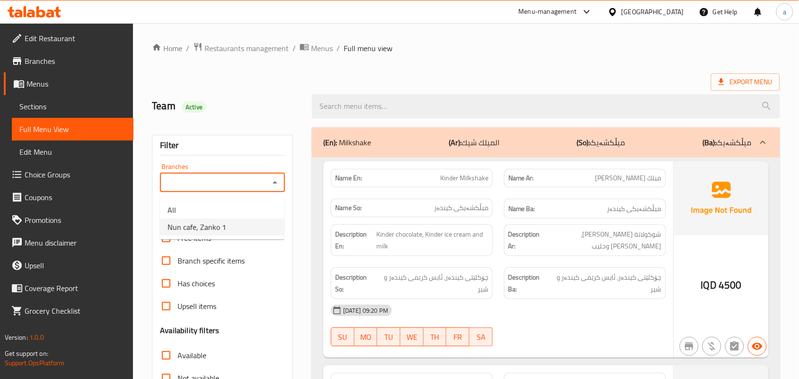
click at [234, 228] on li "Nun cafe, Zanko 1" at bounding box center [222, 227] width 124 height 17
type input "Nun cafe, Zanko 1"
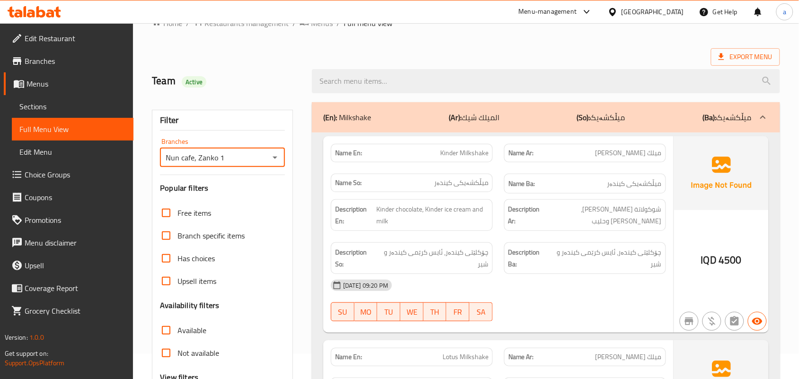
scroll to position [138, 0]
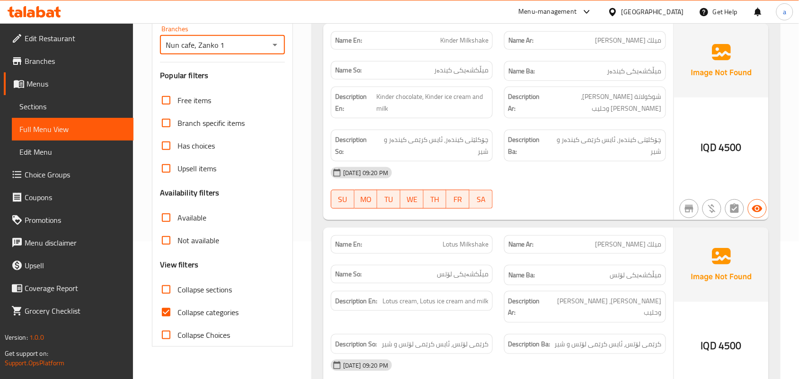
click at [167, 301] on input "Collapse sections" at bounding box center [166, 289] width 23 height 23
checkbox input "true"
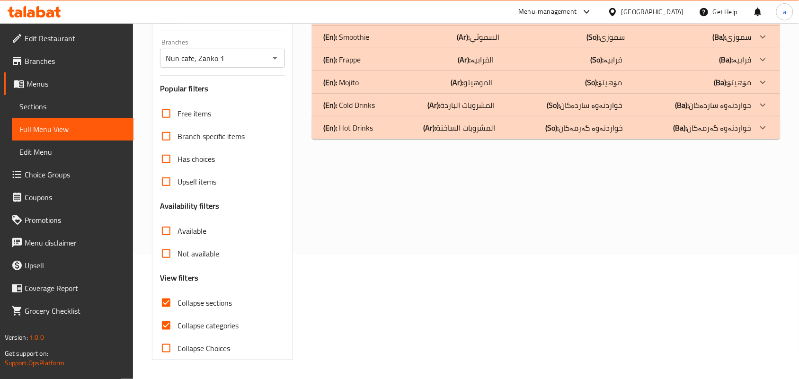
drag, startPoint x: 167, startPoint y: 316, endPoint x: 184, endPoint y: 320, distance: 17.6
click at [166, 316] on input "Collapse categories" at bounding box center [166, 325] width 23 height 23
checkbox input "false"
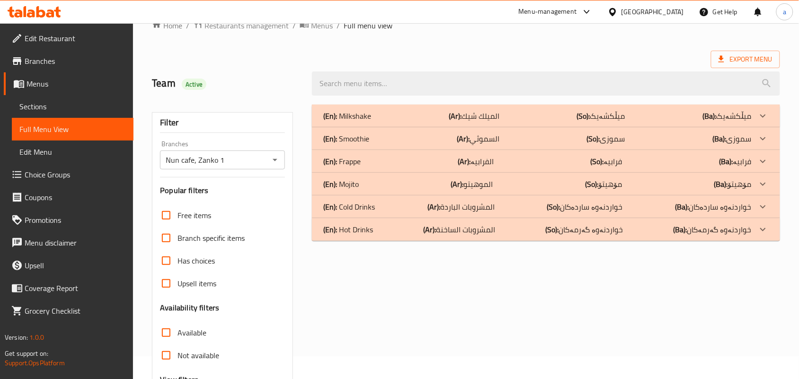
scroll to position [0, 0]
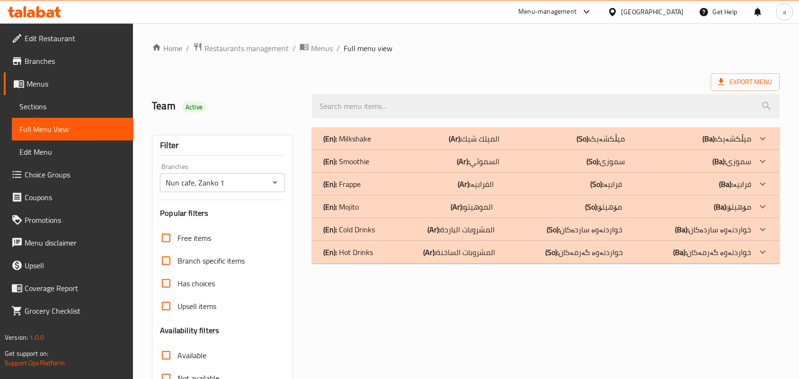
click at [446, 213] on div "(En): Mojito (Ar): الموهيتو (So): مۆهیتۆ (Ba): مۆهیتۆ" at bounding box center [537, 206] width 428 height 11
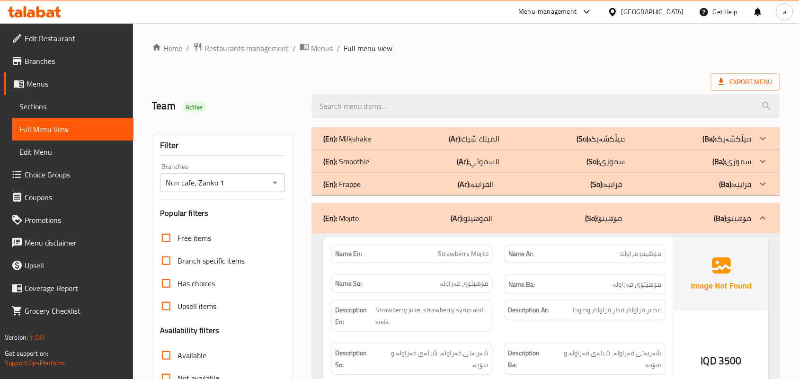
click at [497, 167] on p "(Ar): السموثي" at bounding box center [478, 161] width 43 height 11
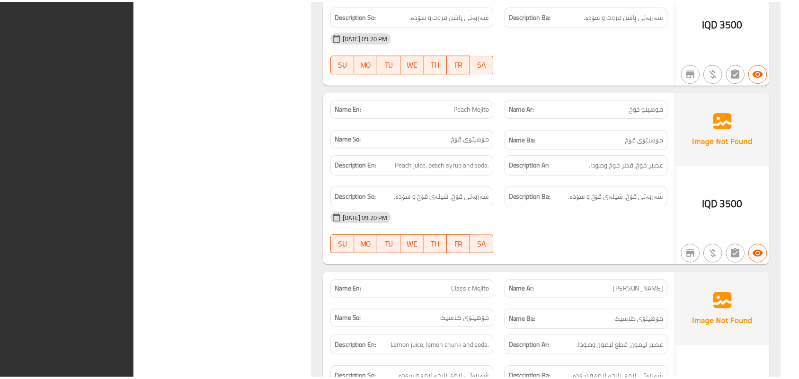
scroll to position [1863, 0]
